Goal: Task Accomplishment & Management: Use online tool/utility

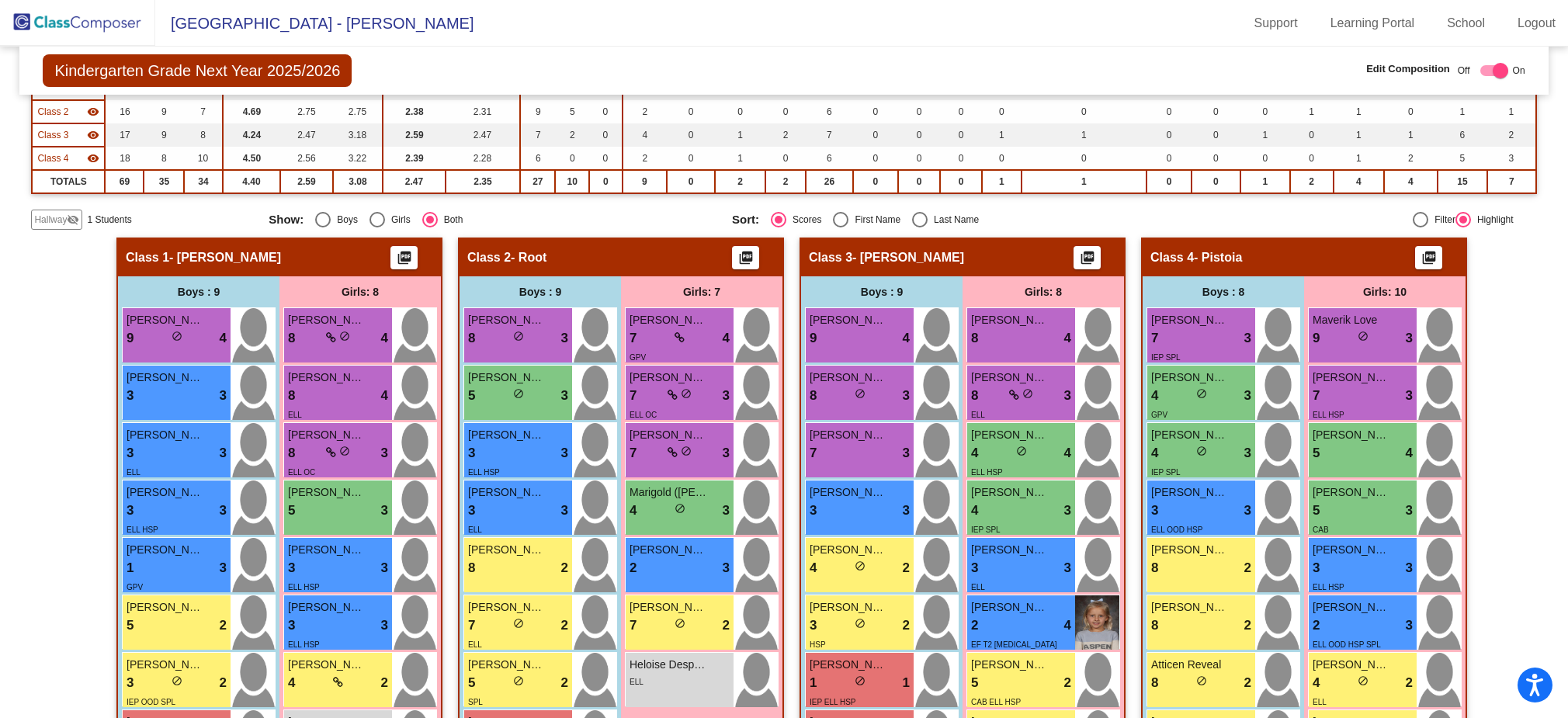
scroll to position [381, 0]
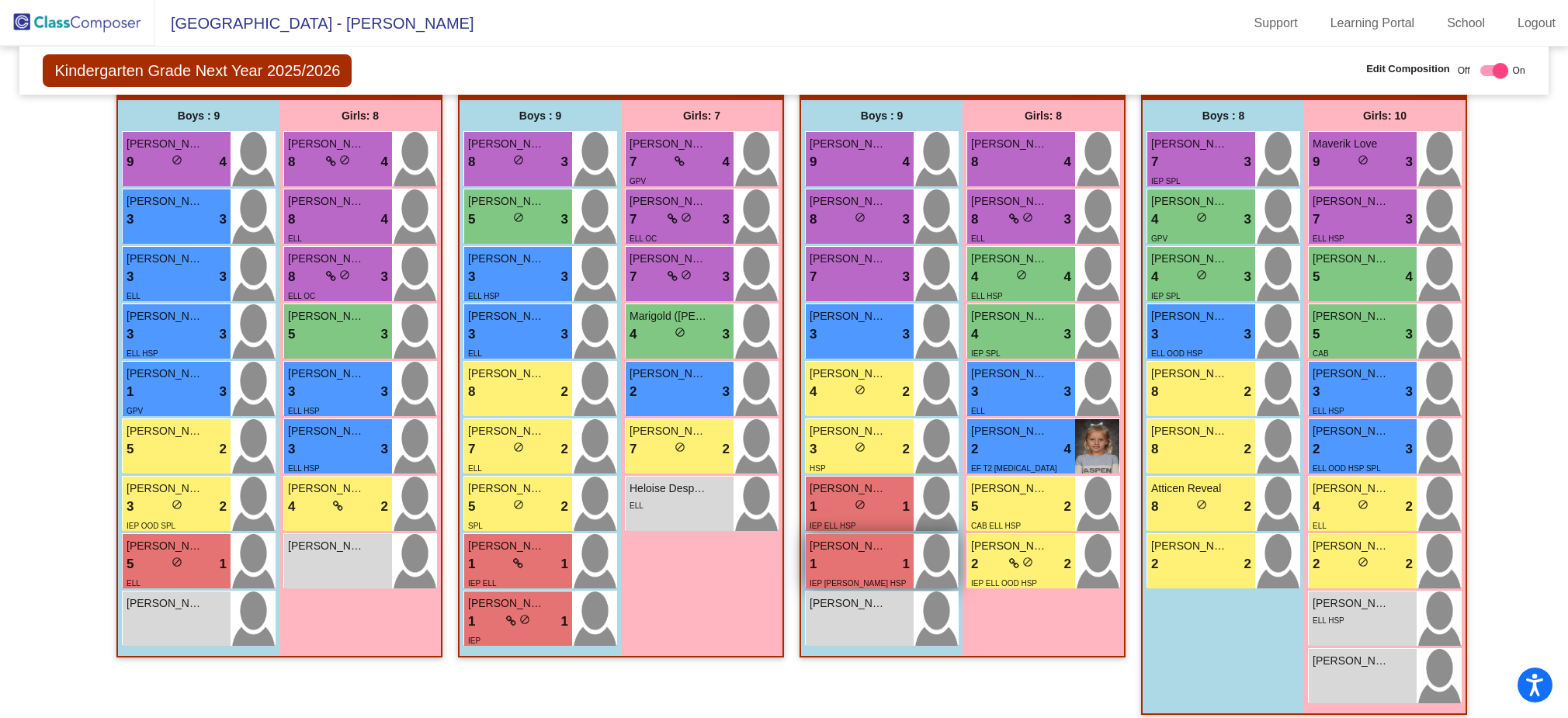
scroll to position [381, 0]
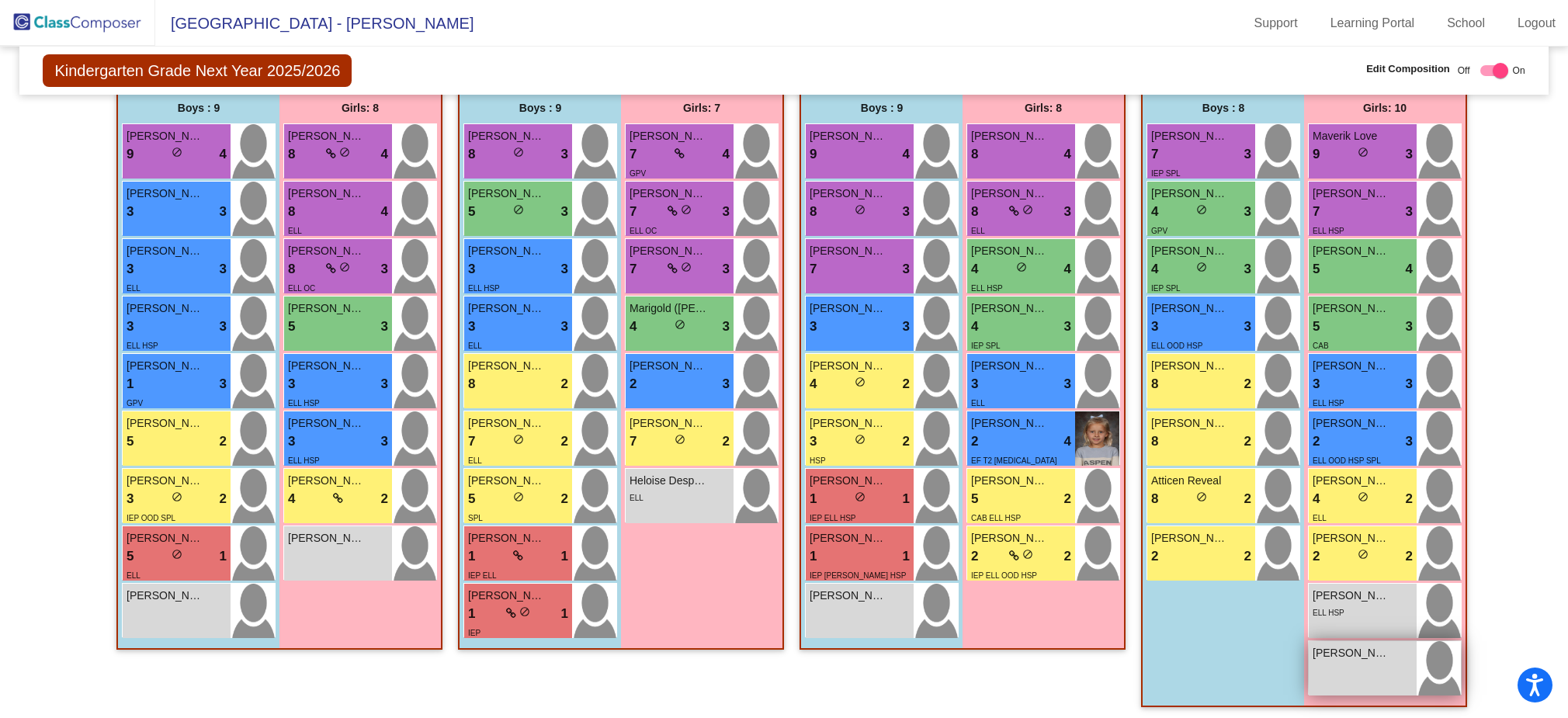
click at [1349, 679] on div "[PERSON_NAME] lock do_not_disturb_alt" at bounding box center [1363, 668] width 108 height 54
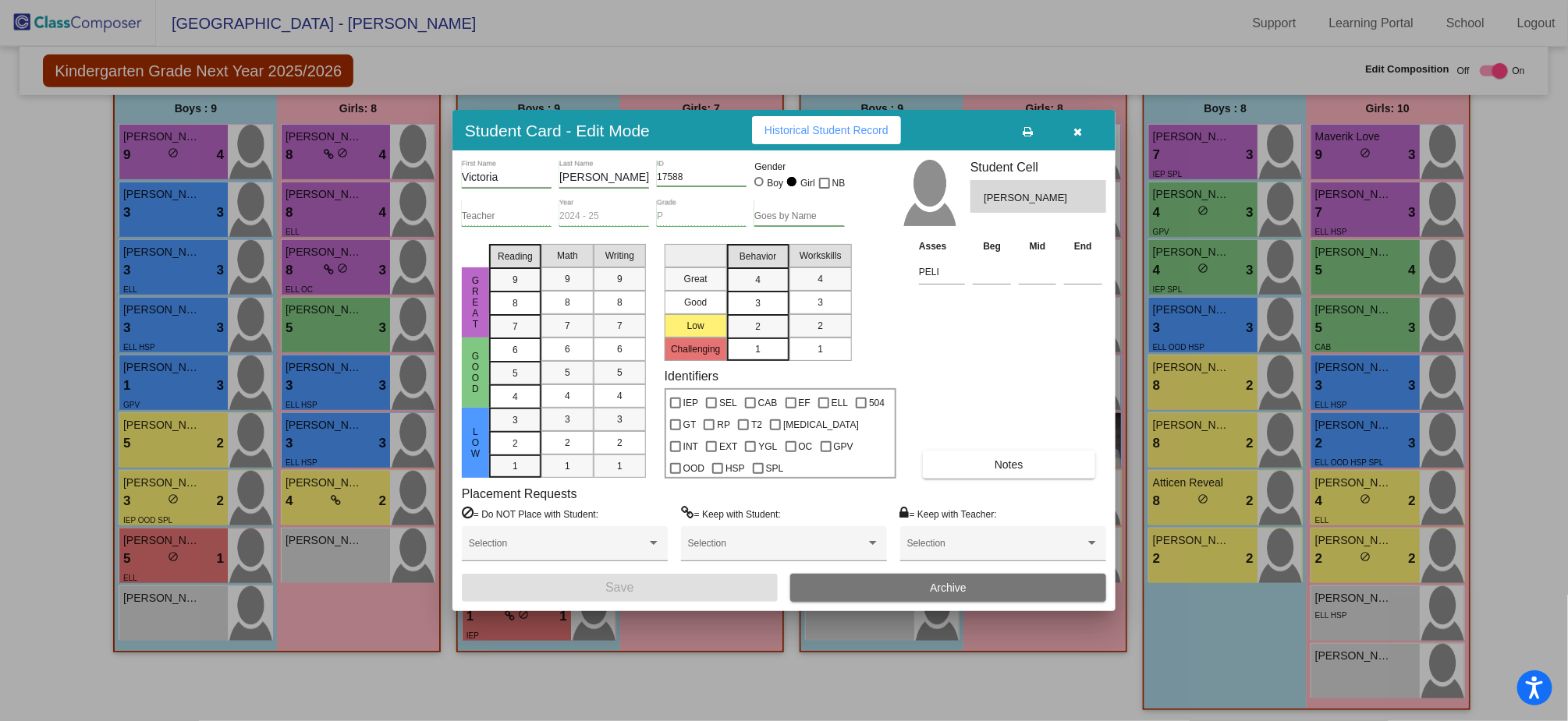
click at [1001, 459] on span "Notes" at bounding box center [1009, 465] width 29 height 13
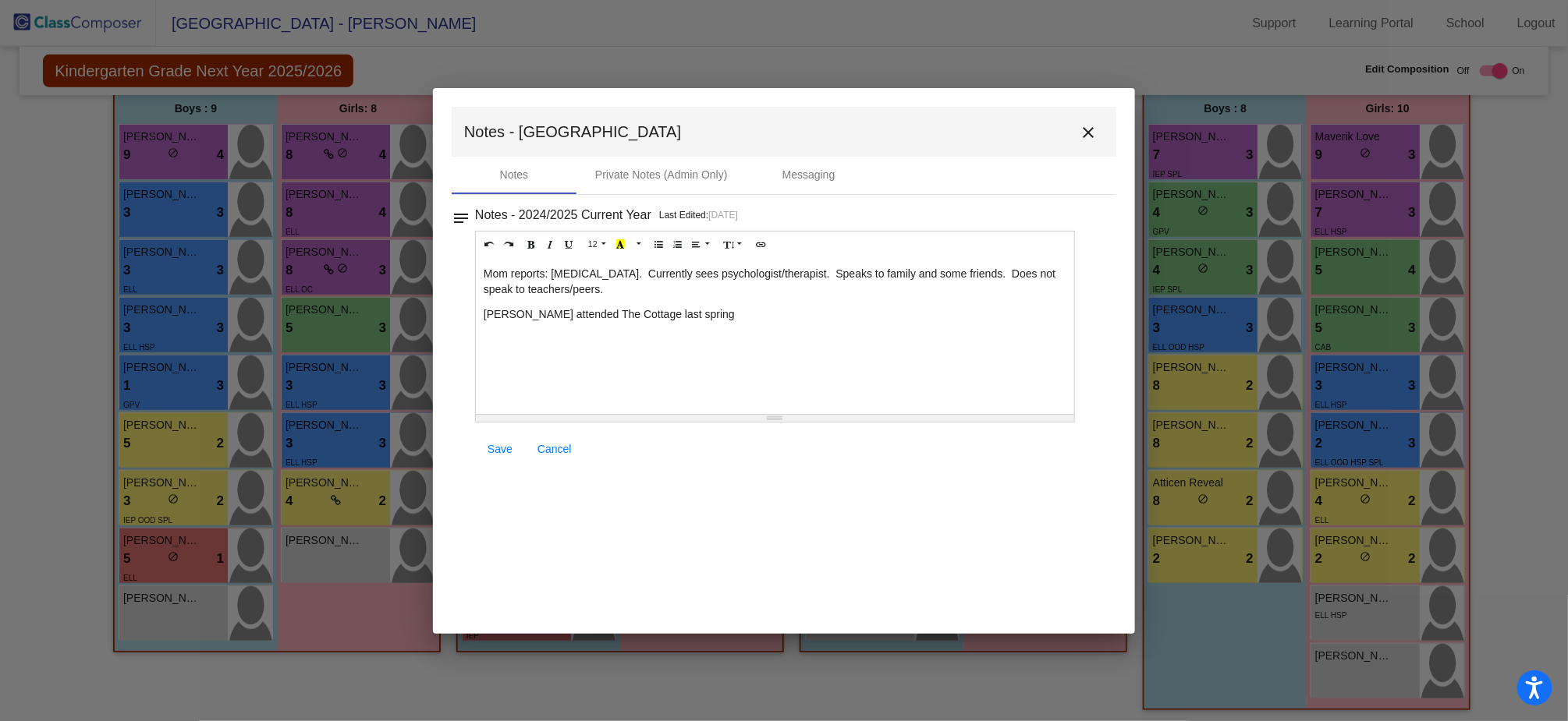
click at [1083, 137] on mat-icon "close" at bounding box center [1089, 133] width 19 height 19
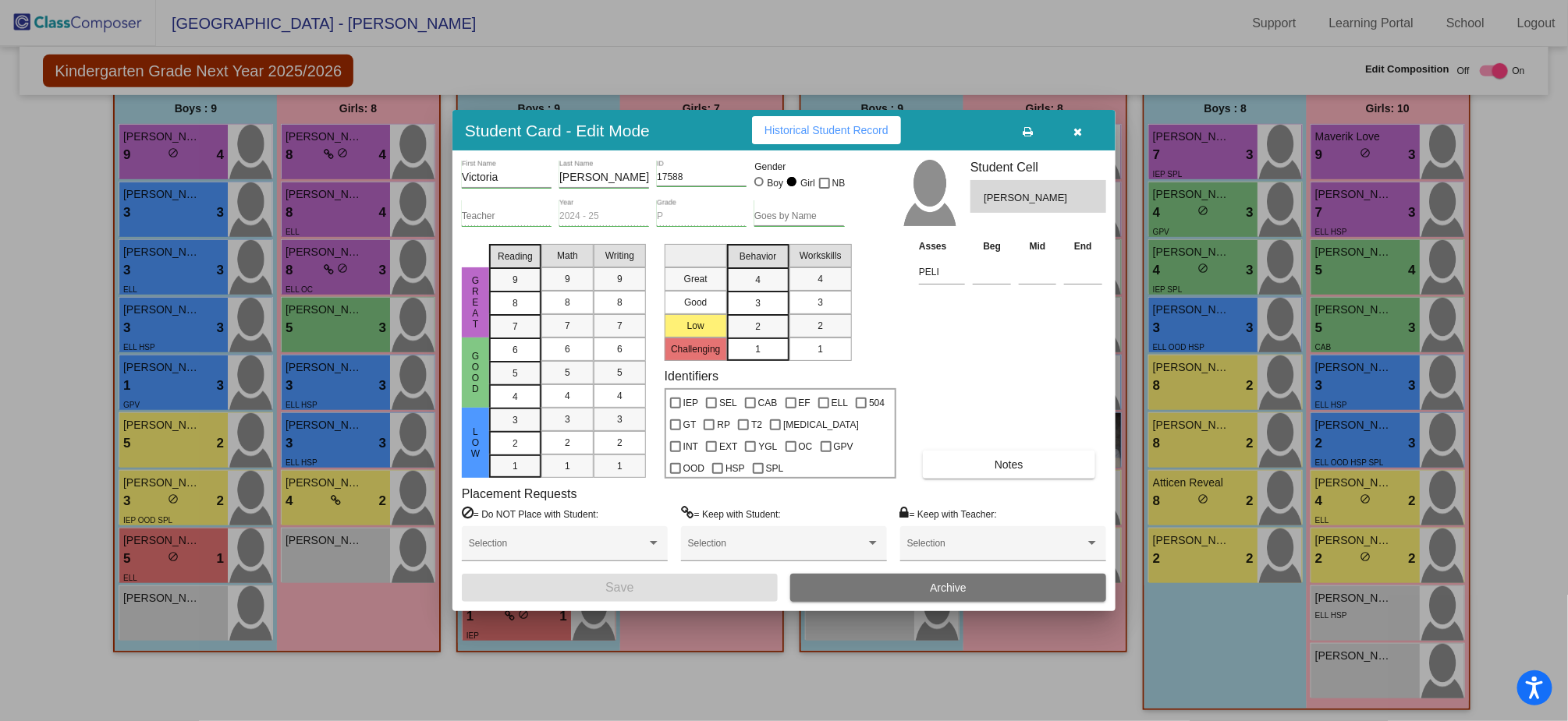
click at [1079, 129] on icon "button" at bounding box center [1078, 132] width 9 height 11
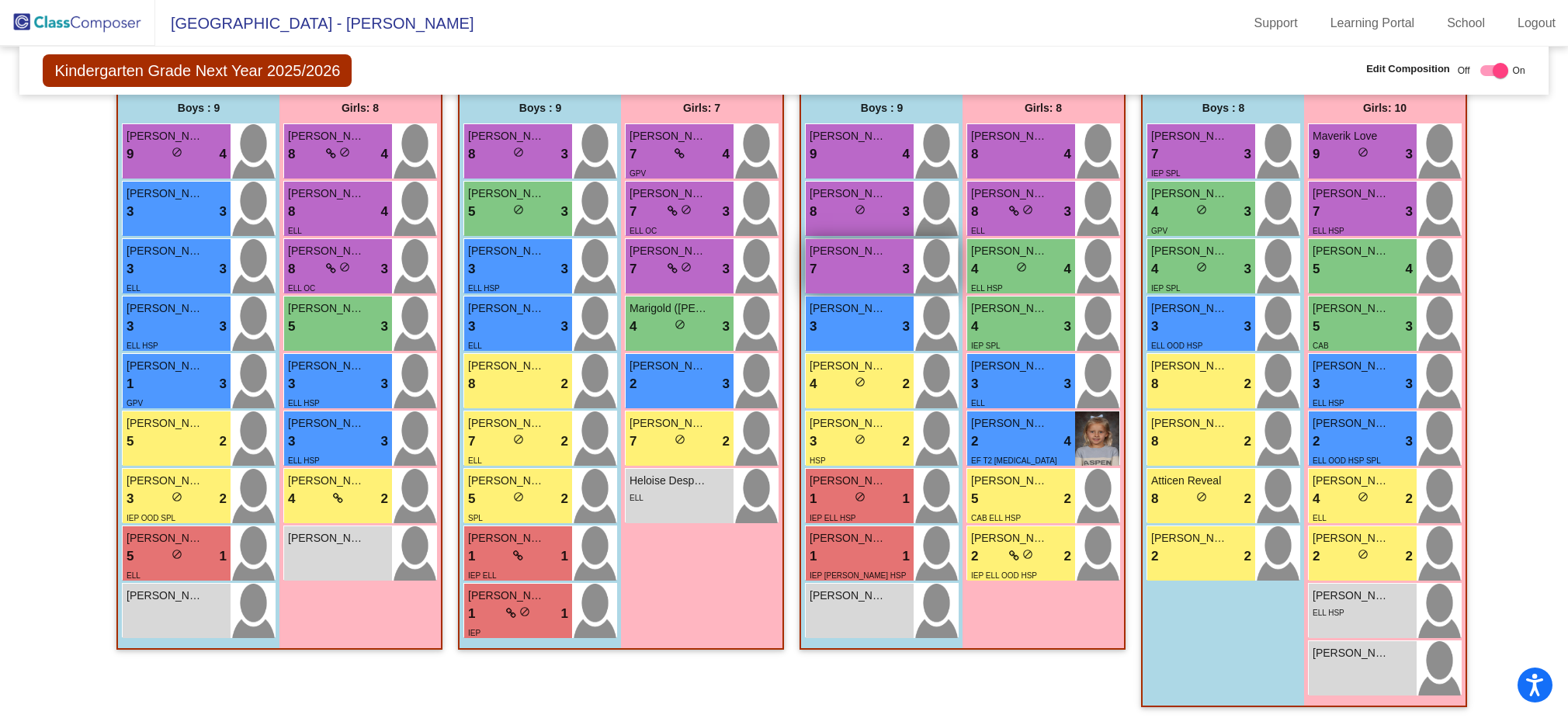
scroll to position [0, 0]
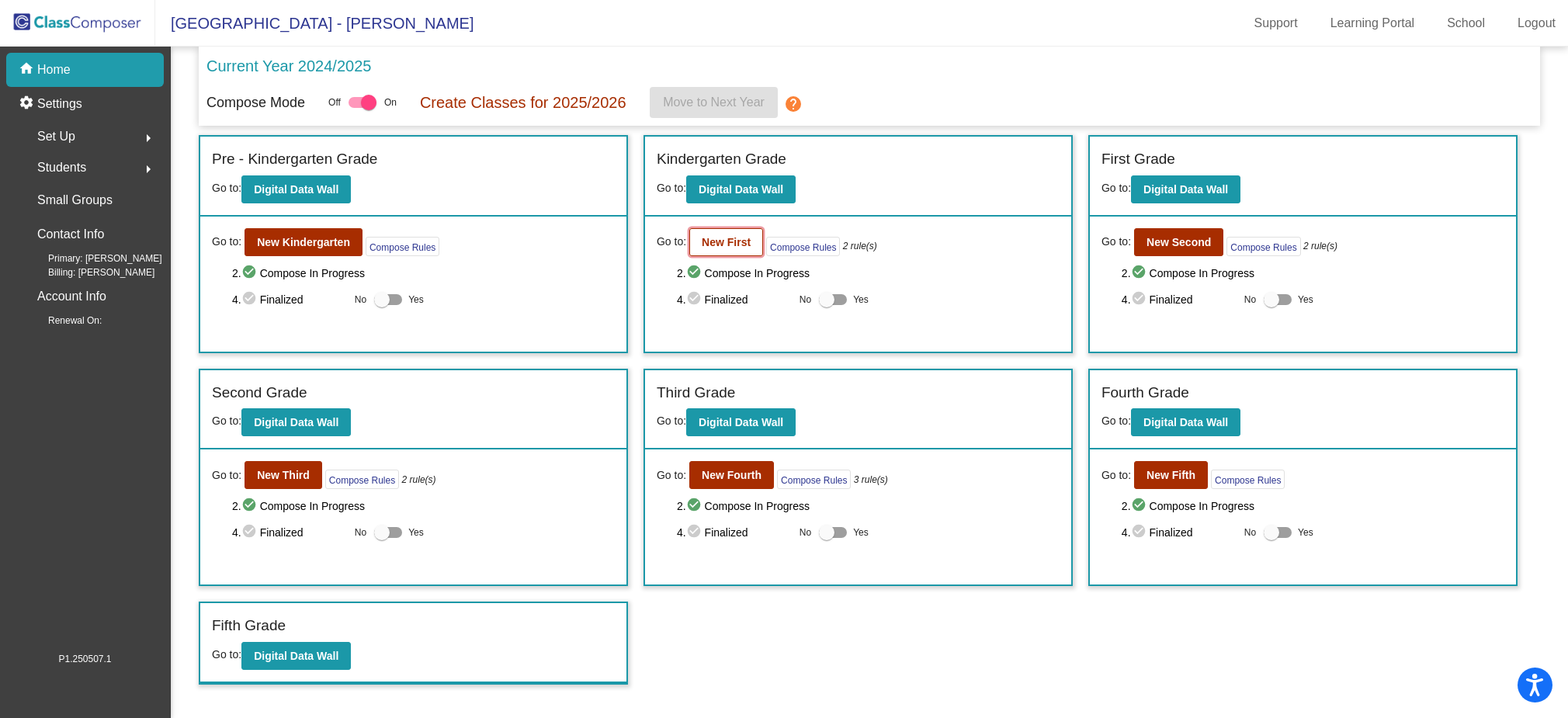
click at [707, 238] on b "New First" at bounding box center [727, 242] width 49 height 13
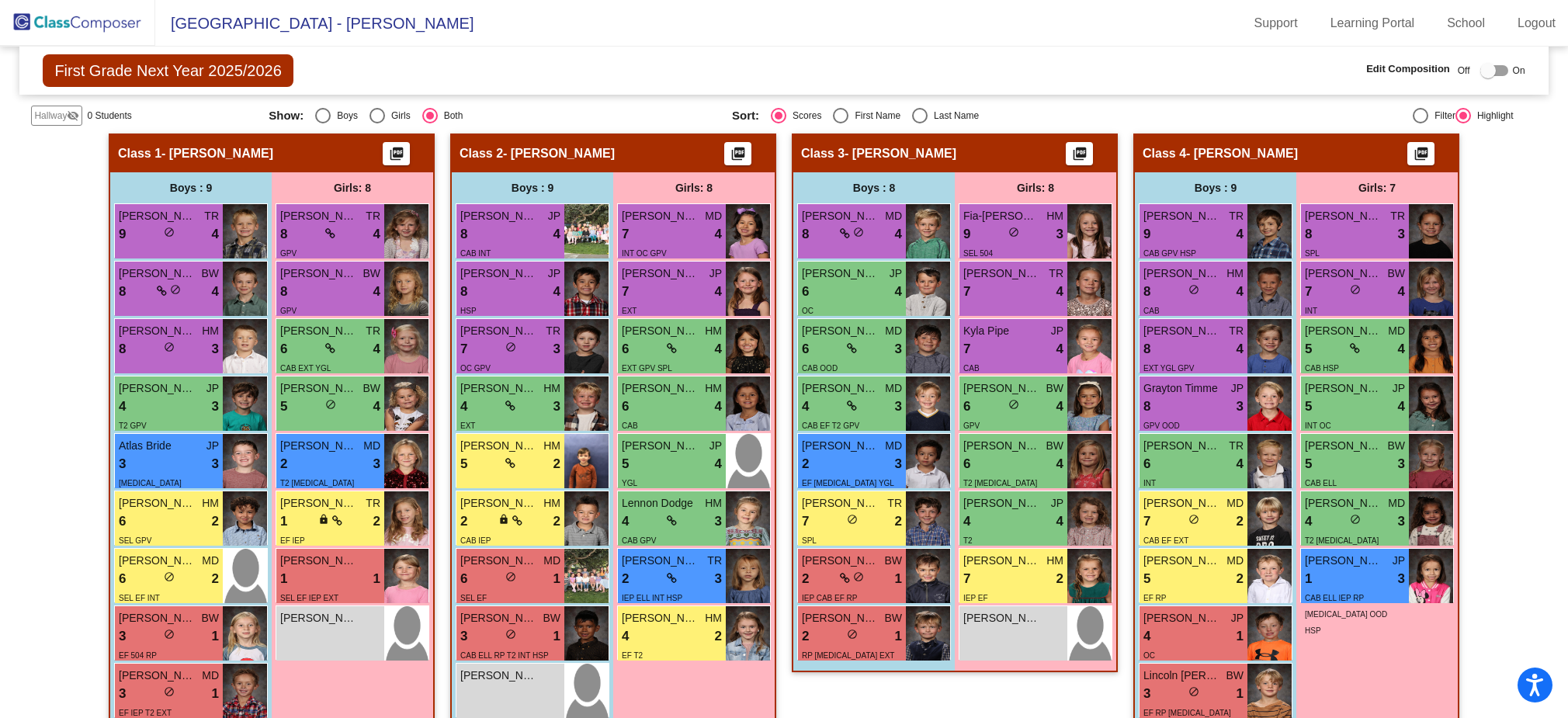
scroll to position [320, 0]
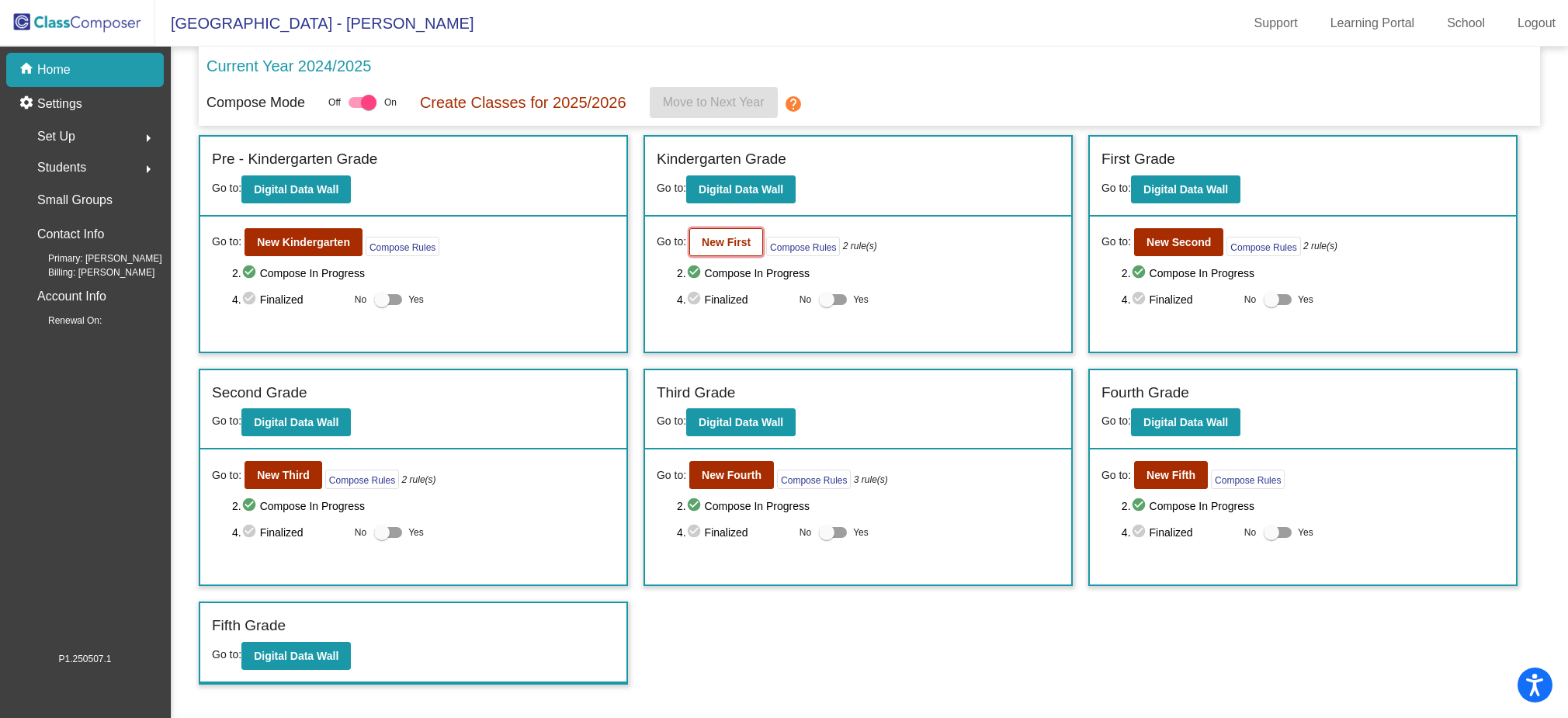
click at [731, 250] on button "New First" at bounding box center [727, 242] width 74 height 28
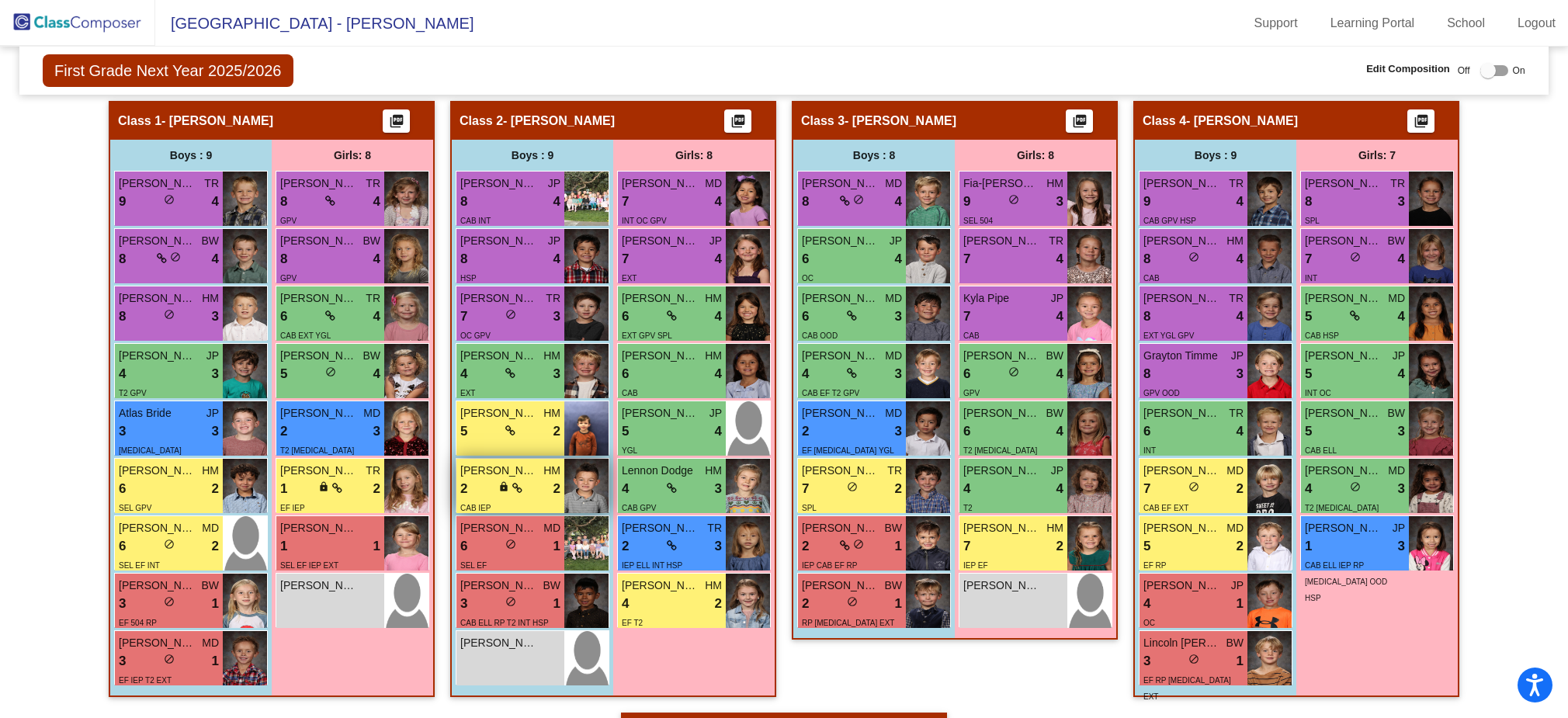
scroll to position [362, 0]
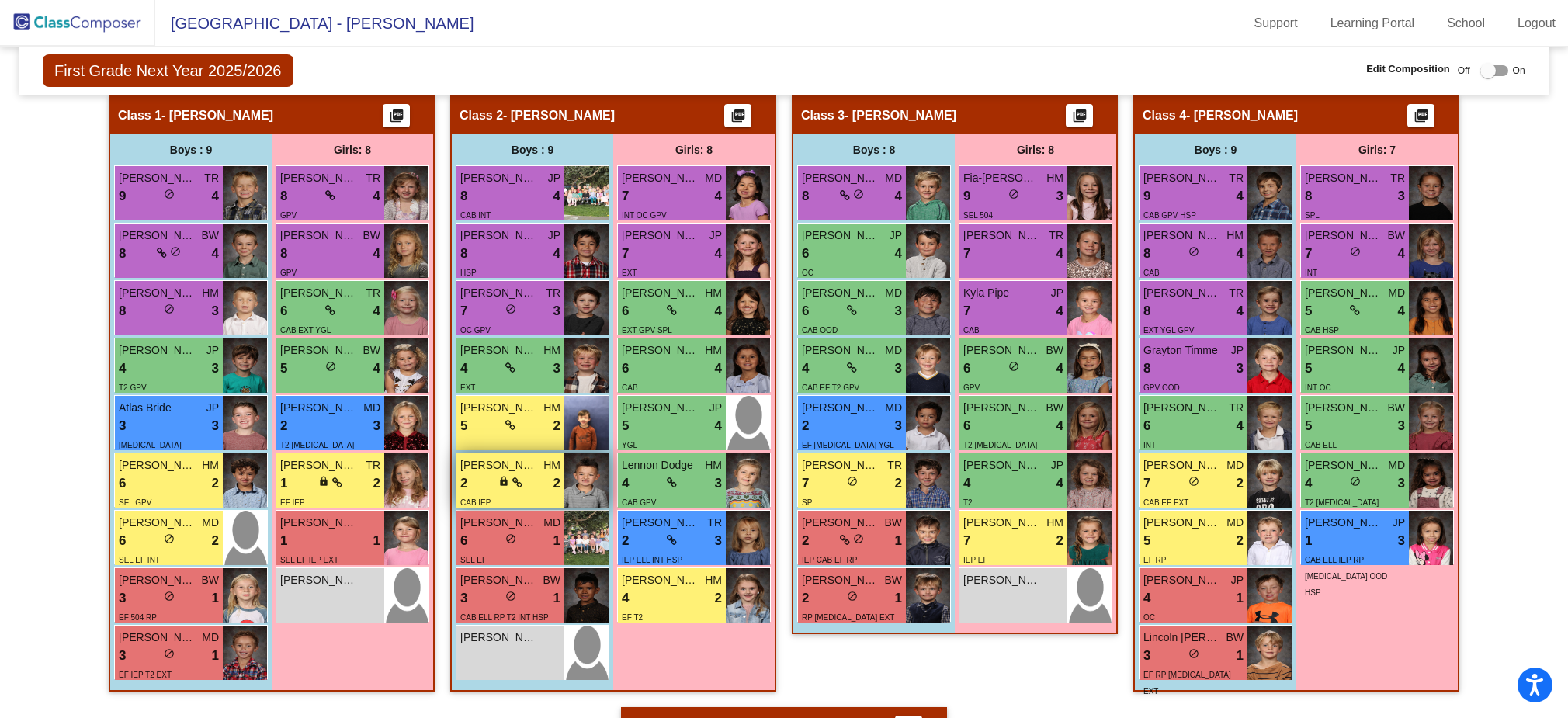
click at [506, 476] on div "lock do_not_disturb_alt" at bounding box center [510, 483] width 24 height 17
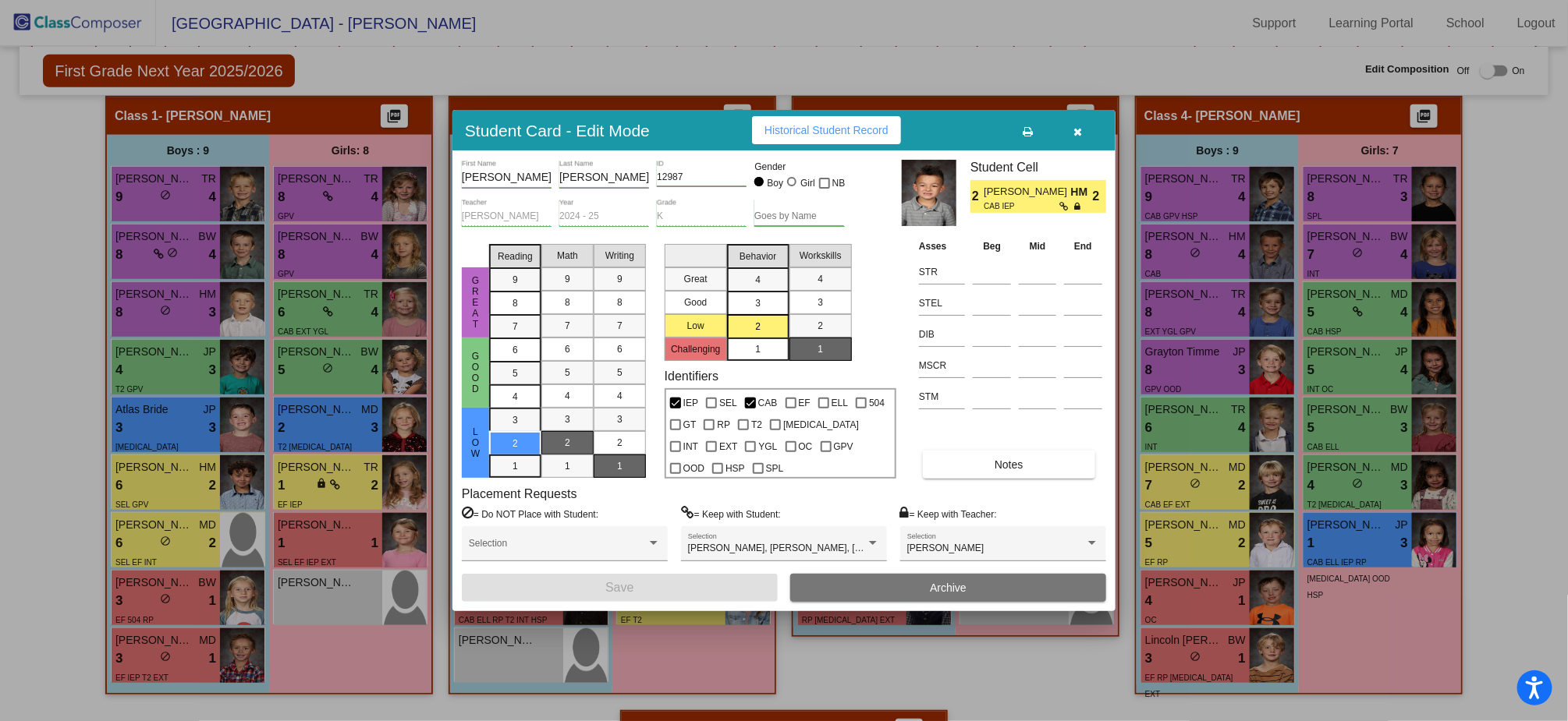
click at [1073, 130] on button "button" at bounding box center [1077, 130] width 50 height 28
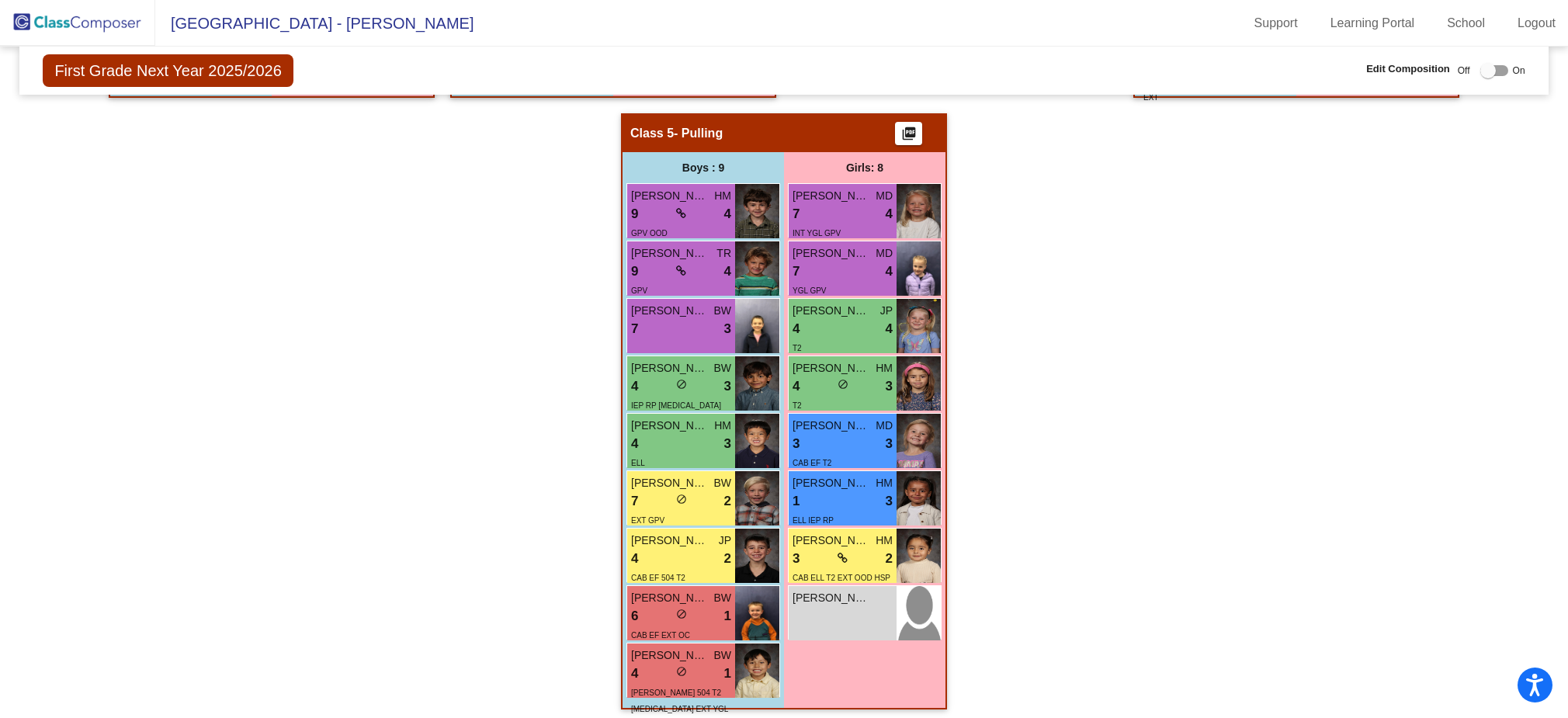
scroll to position [0, 0]
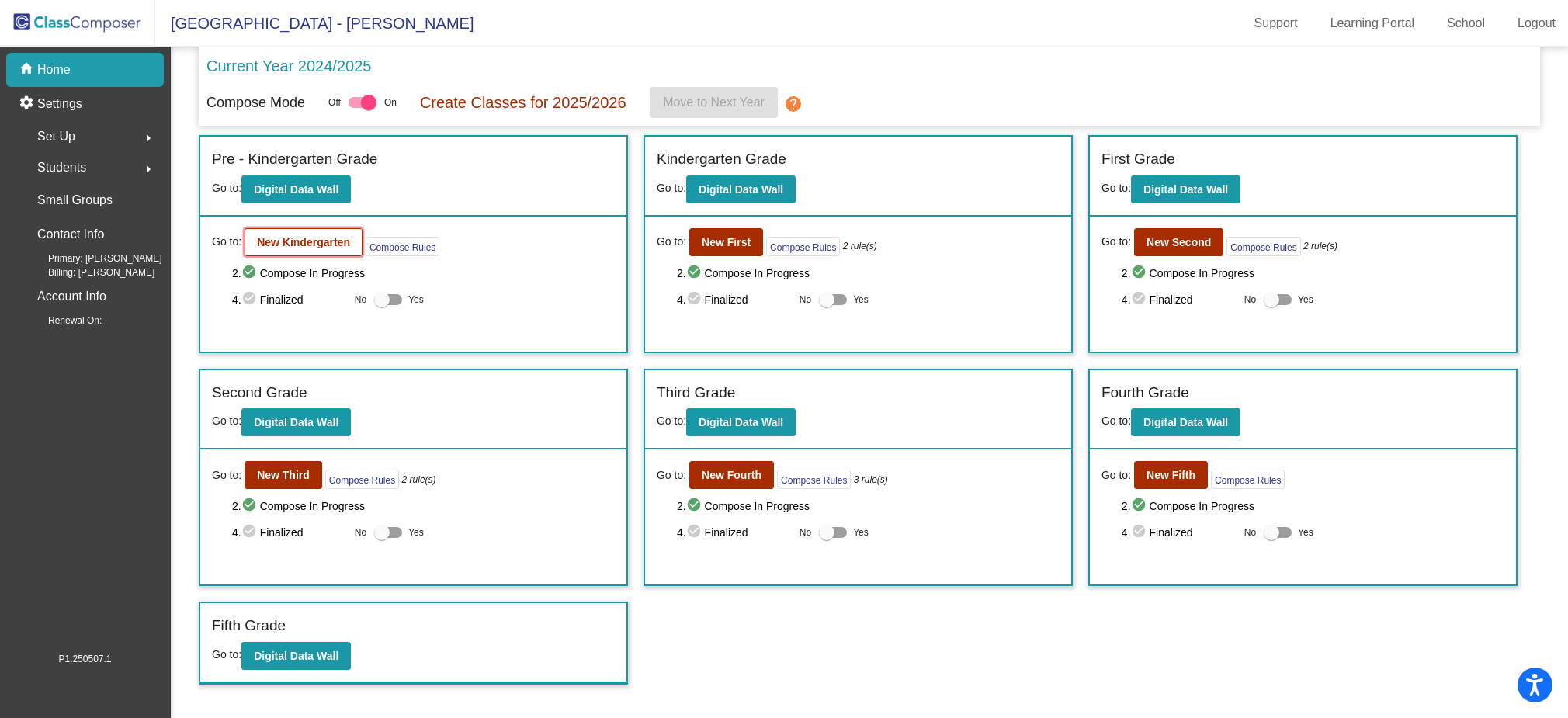
click at [315, 245] on b "New Kindergarten" at bounding box center [304, 242] width 93 height 13
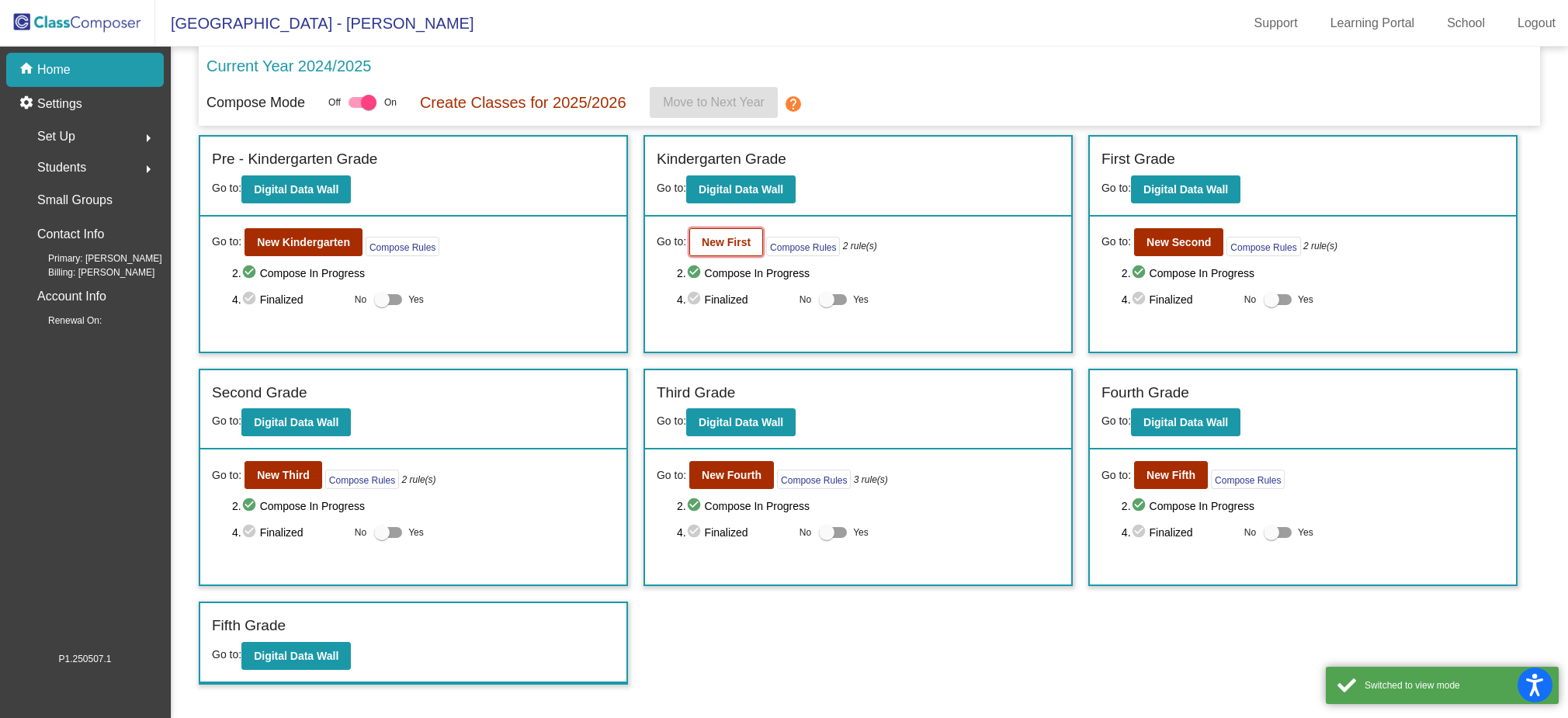
click at [723, 238] on b "New First" at bounding box center [727, 242] width 49 height 13
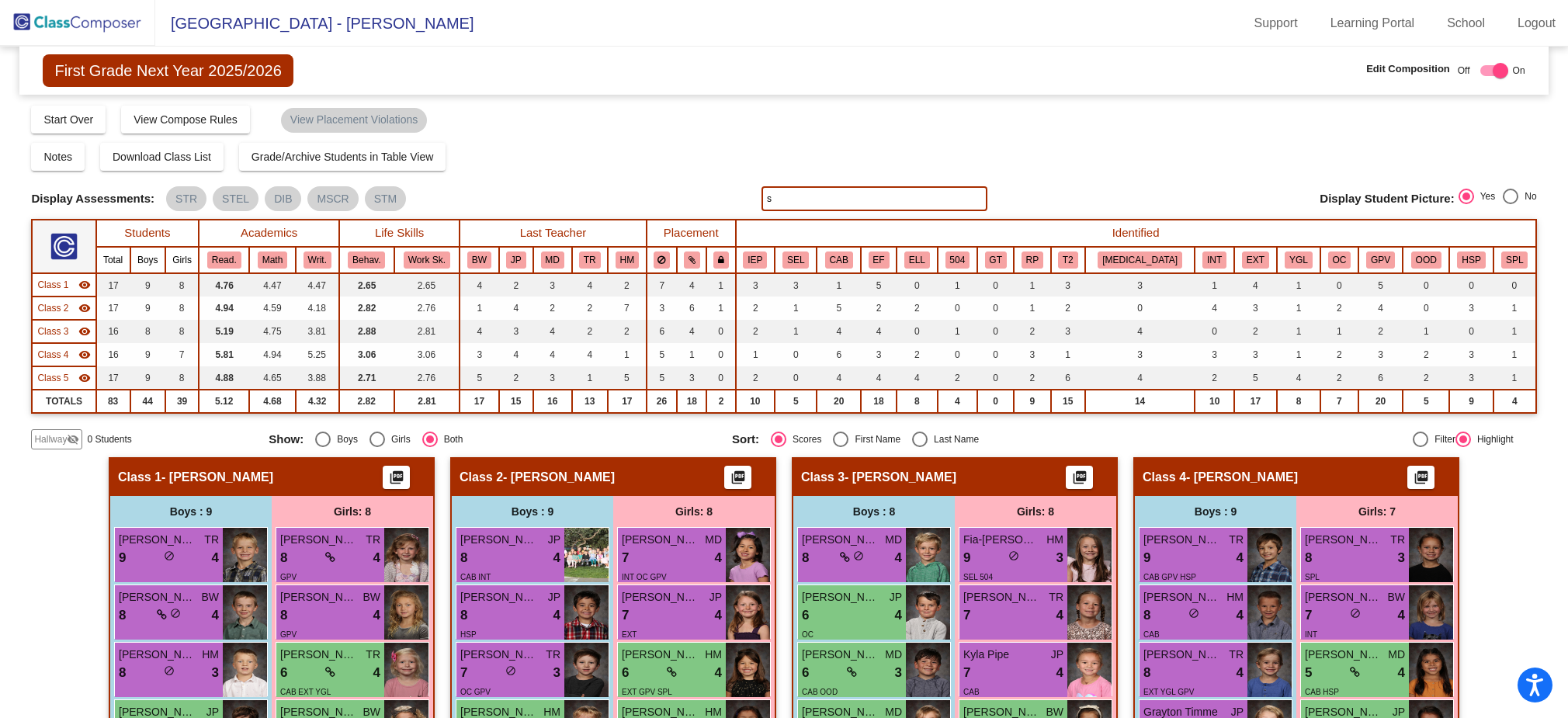
click at [787, 189] on input "s" at bounding box center [874, 199] width 226 height 25
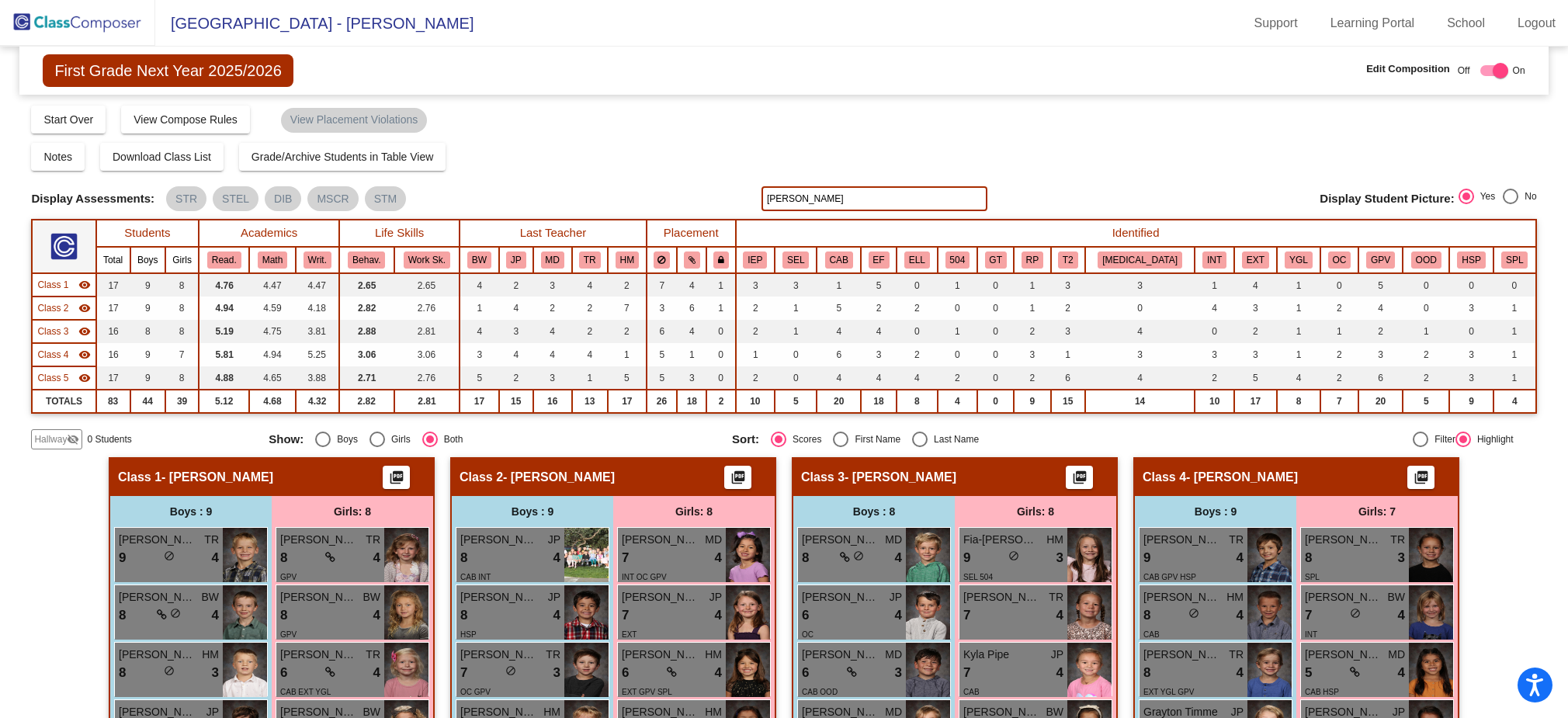
type input "[PERSON_NAME]"
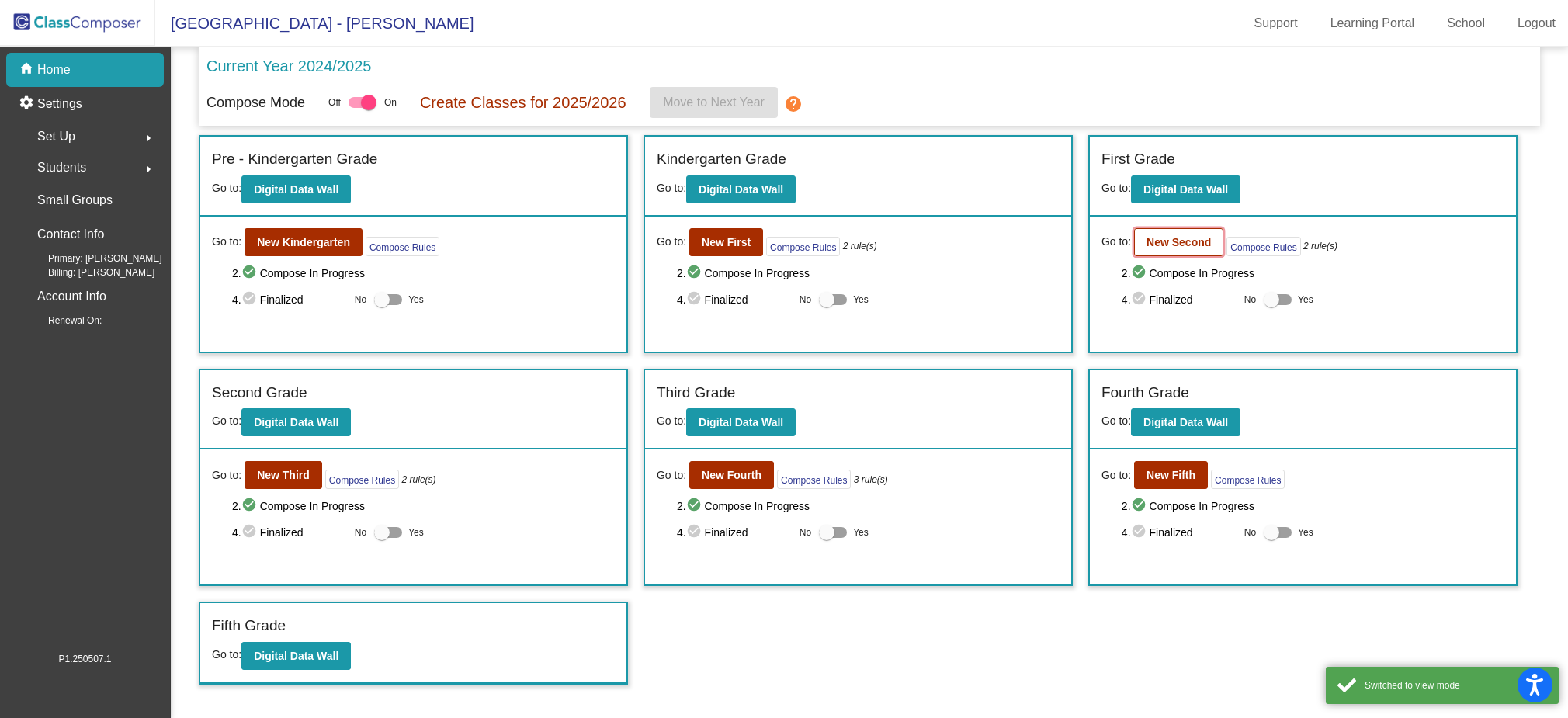
click at [1165, 247] on b "New Second" at bounding box center [1179, 242] width 64 height 13
click at [278, 481] on button "New Third" at bounding box center [283, 475] width 78 height 28
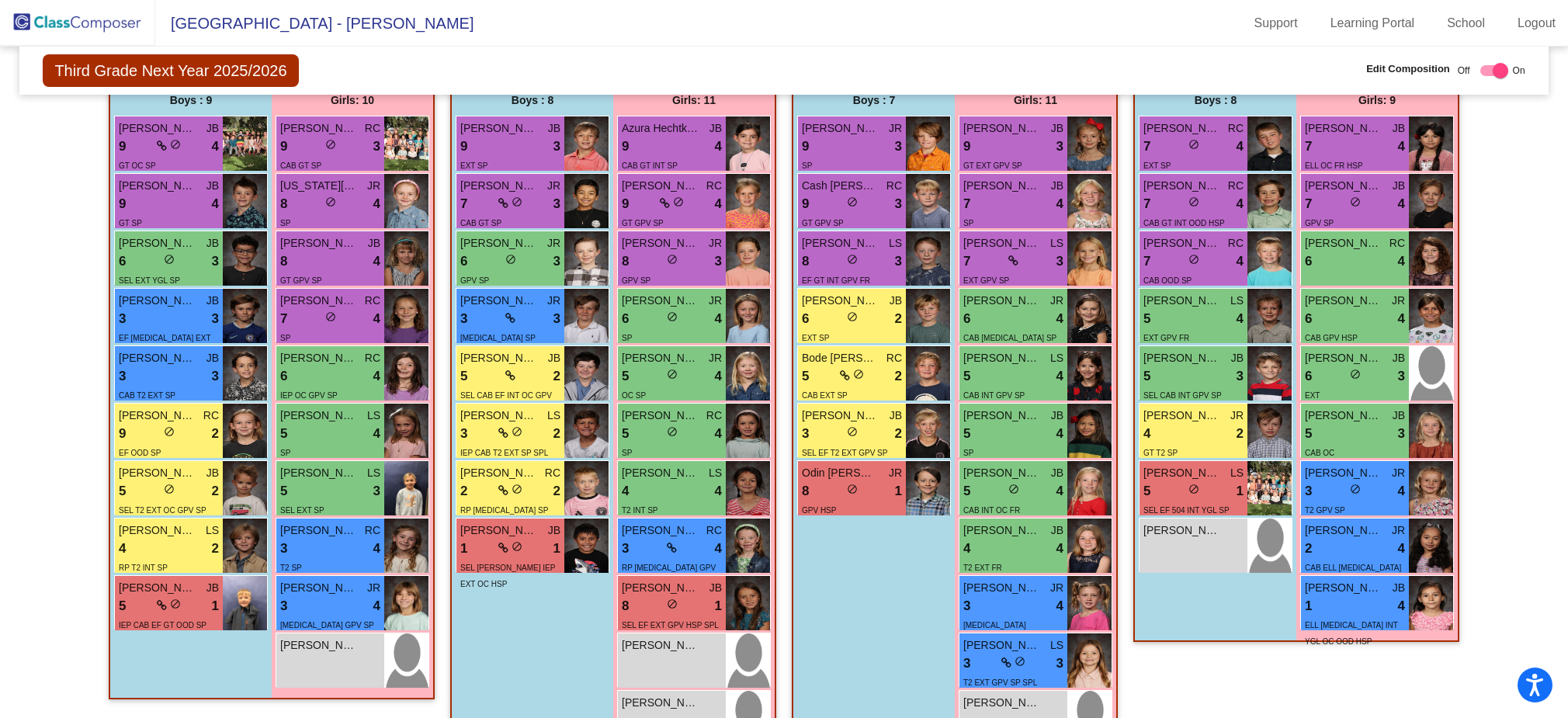
scroll to position [436, 0]
